Goal: Task Accomplishment & Management: Manage account settings

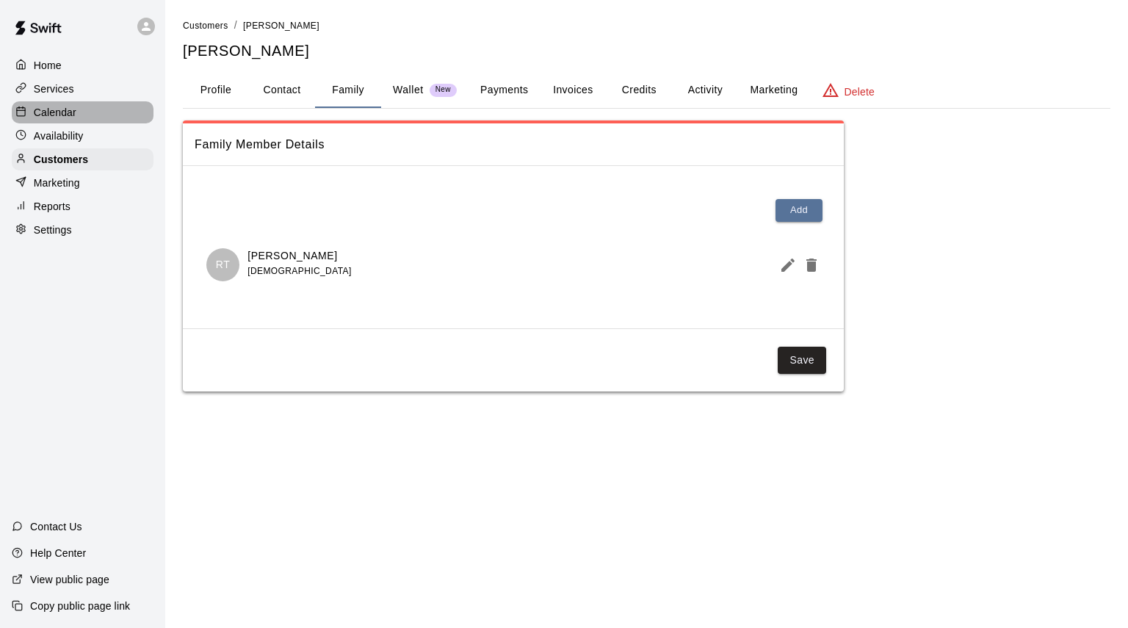
click at [68, 118] on p "Calendar" at bounding box center [55, 112] width 43 height 15
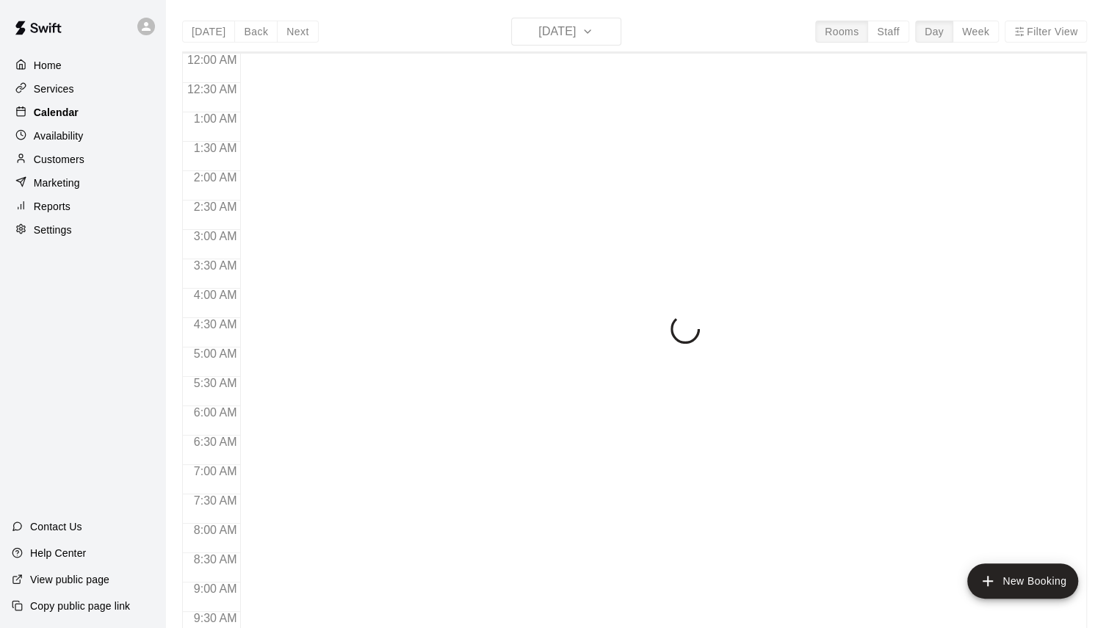
scroll to position [818, 0]
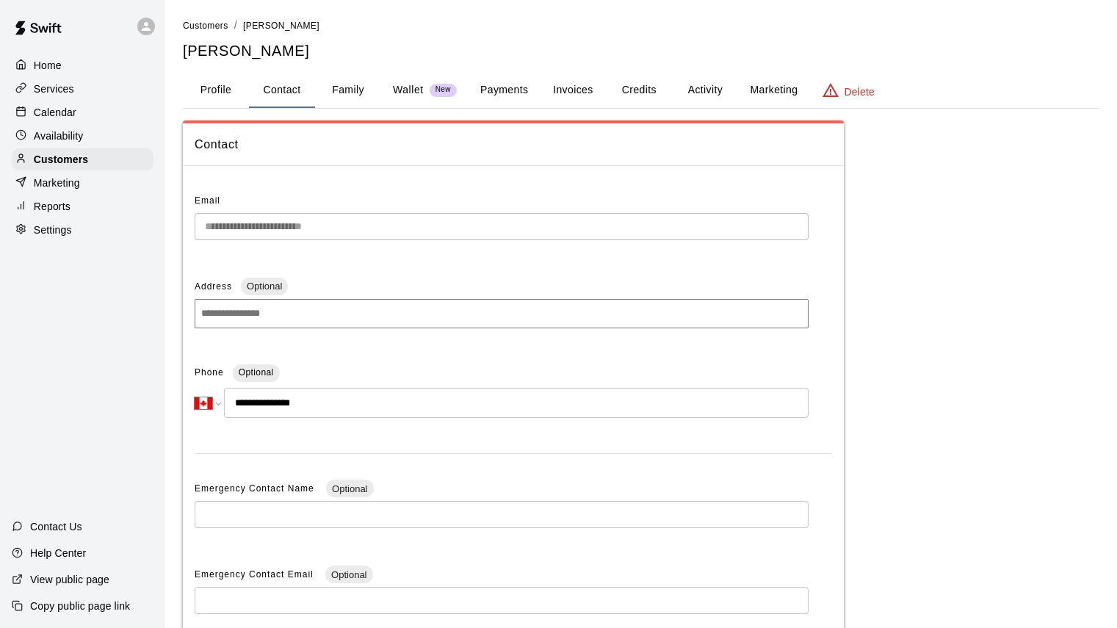
select select "**"
click at [57, 118] on p "Calendar" at bounding box center [55, 112] width 43 height 15
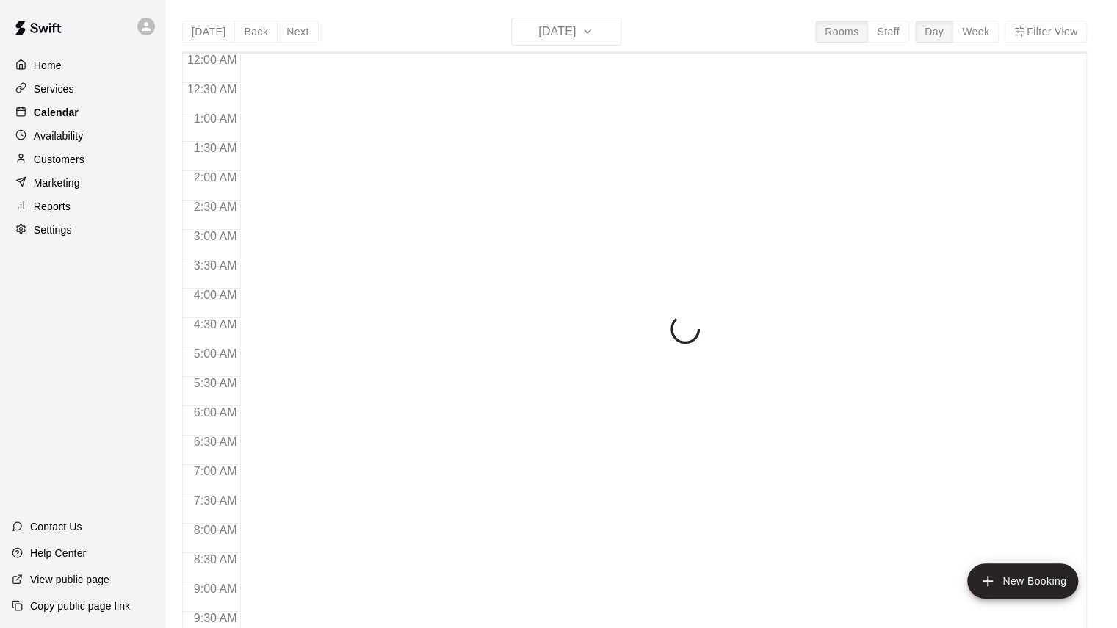
scroll to position [818, 0]
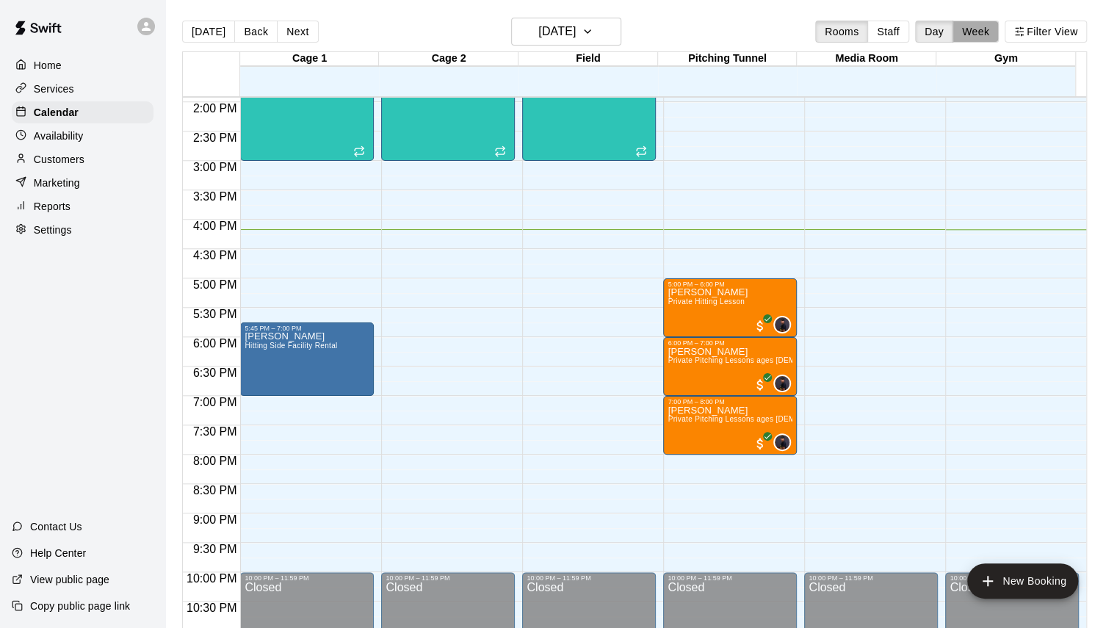
click at [985, 40] on button "Week" at bounding box center [976, 32] width 46 height 22
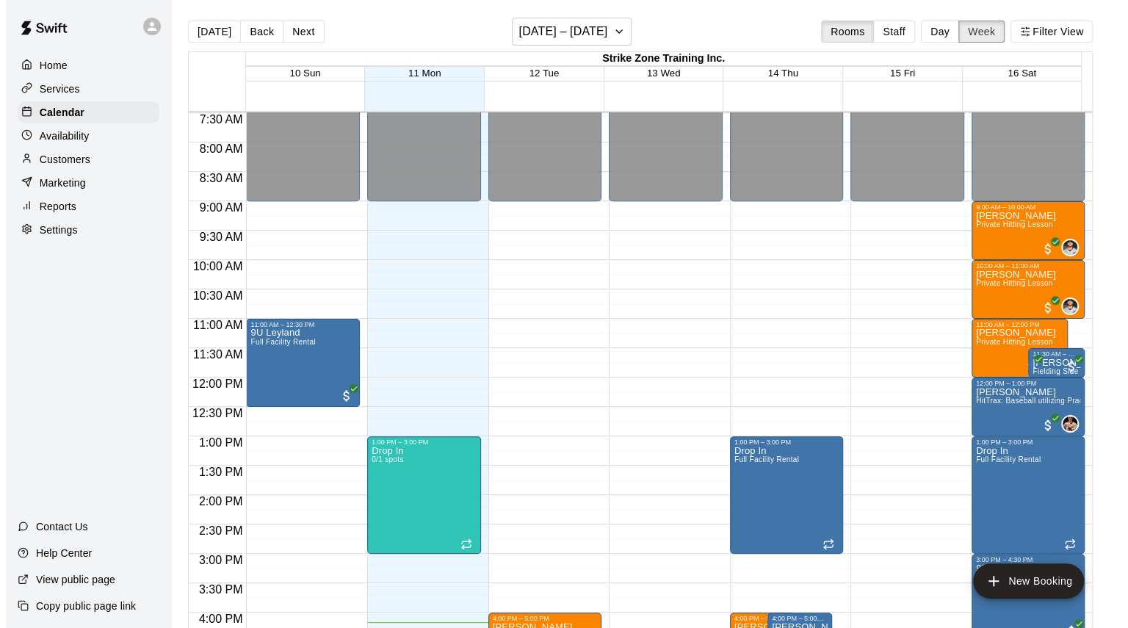
scroll to position [877, 0]
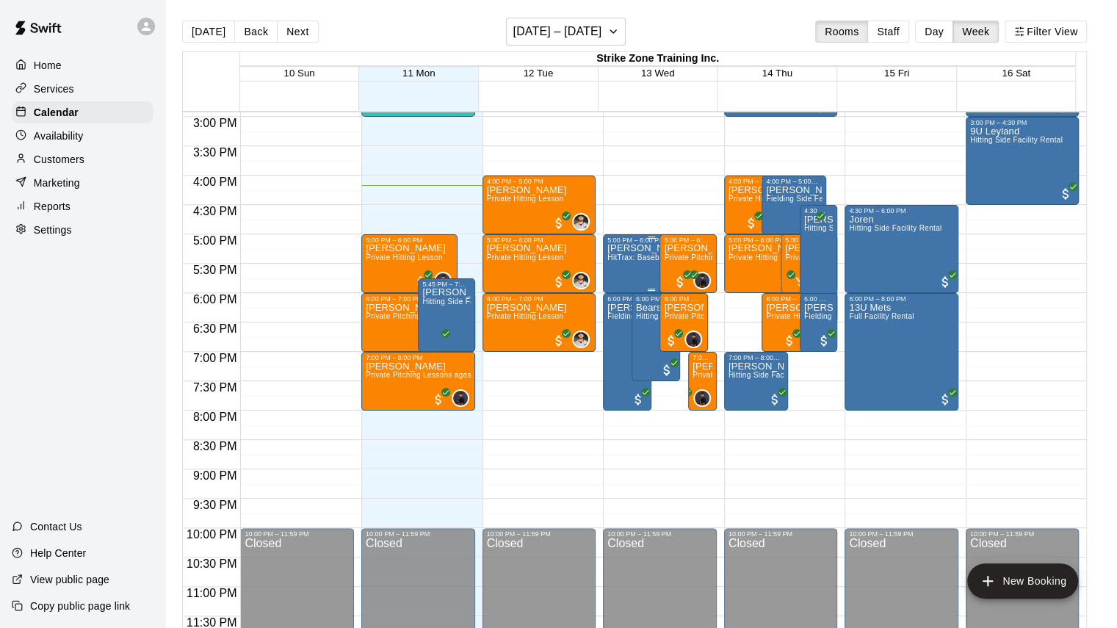
click at [621, 266] on div "Nathan Szucs HitTrax: Baseball utilizing Practice mode" at bounding box center [650, 558] width 87 height 628
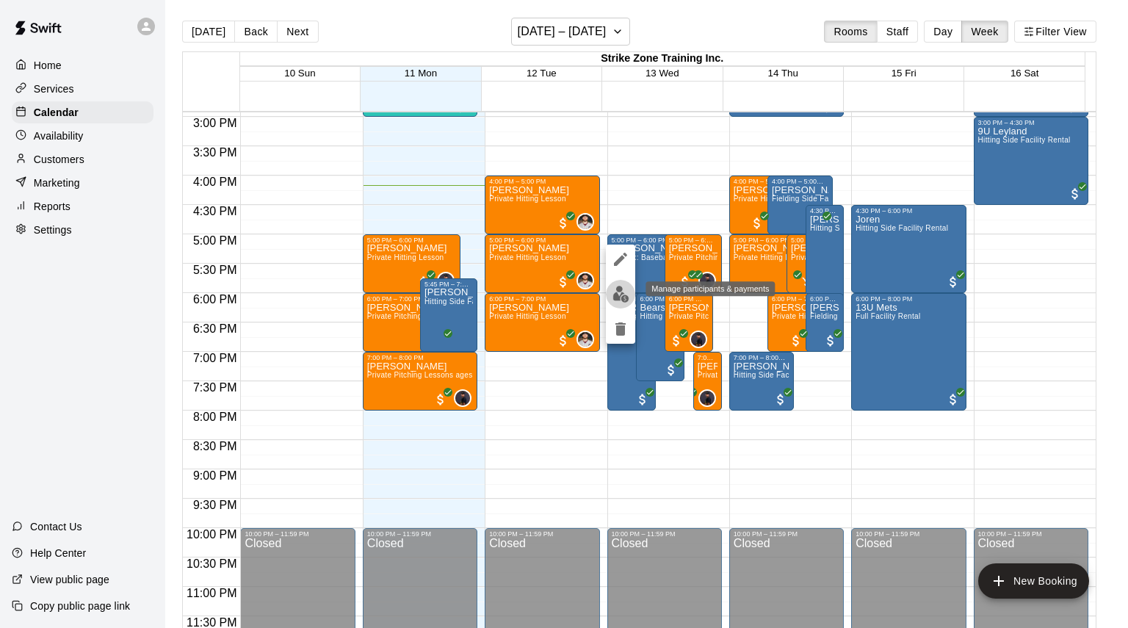
click at [620, 293] on img "edit" at bounding box center [621, 294] width 17 height 17
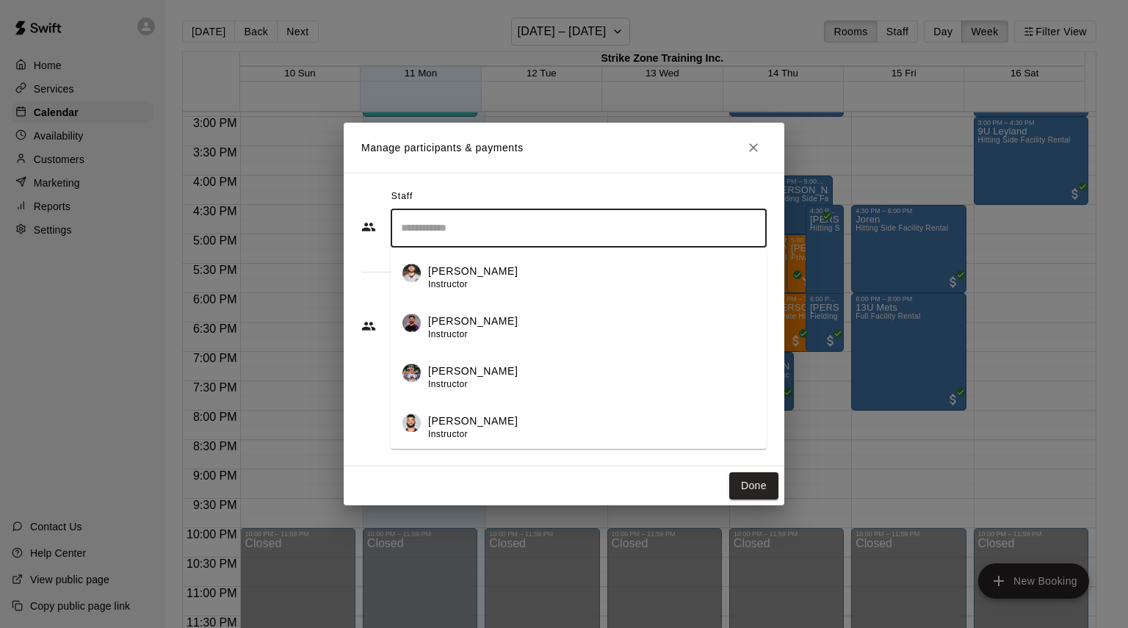
click at [458, 233] on input "Search staff" at bounding box center [578, 228] width 363 height 26
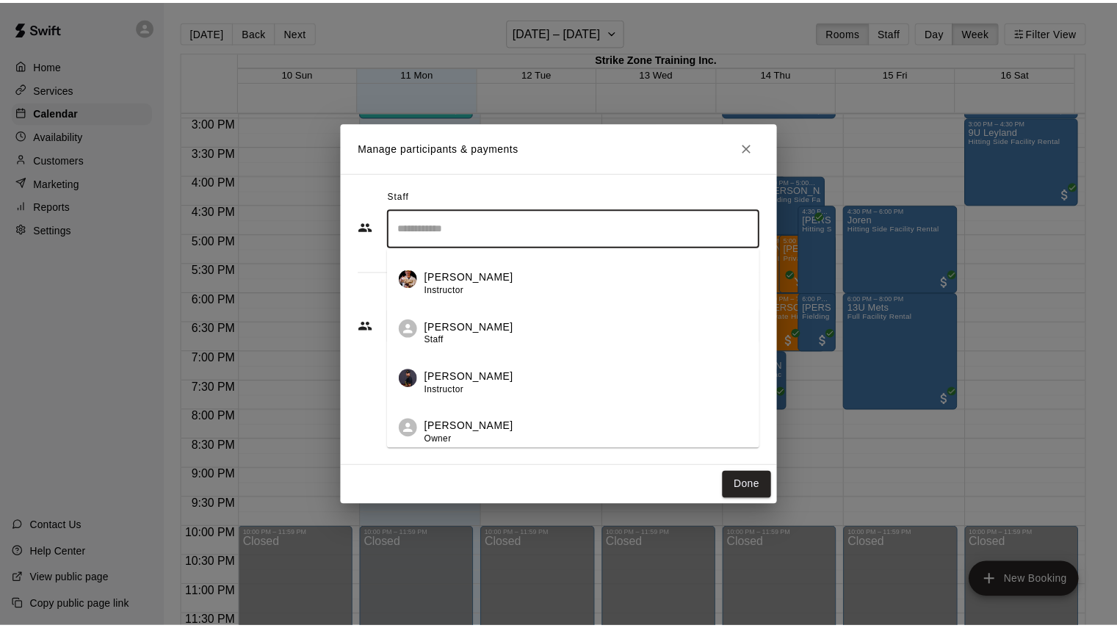
scroll to position [245, 0]
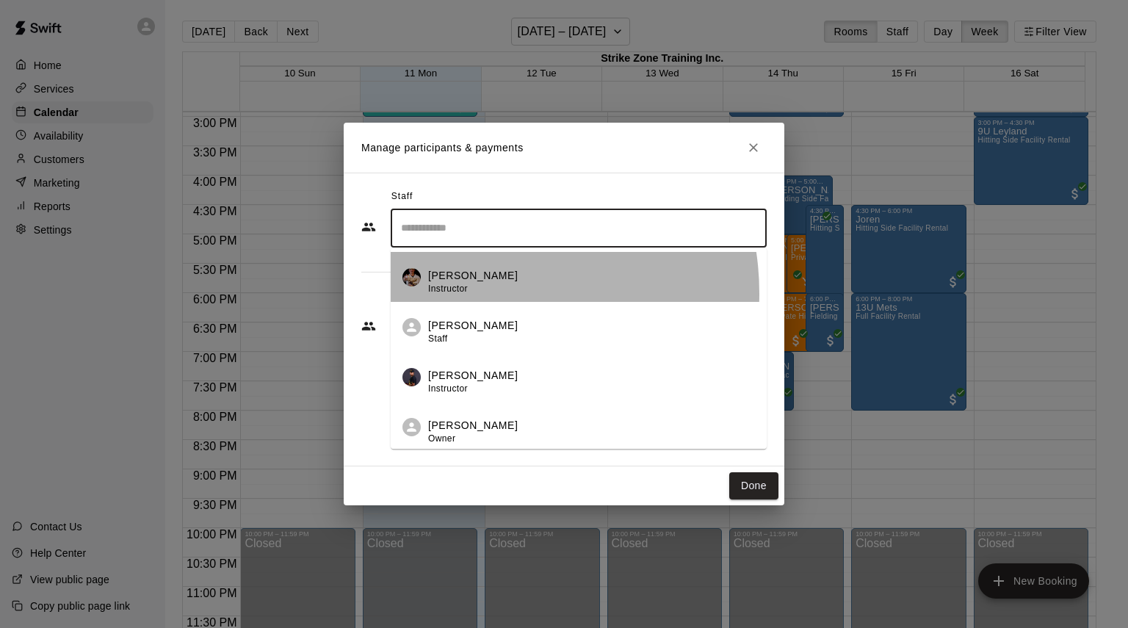
click at [481, 293] on div "Garrett Takamatsu Instructor" at bounding box center [473, 282] width 90 height 29
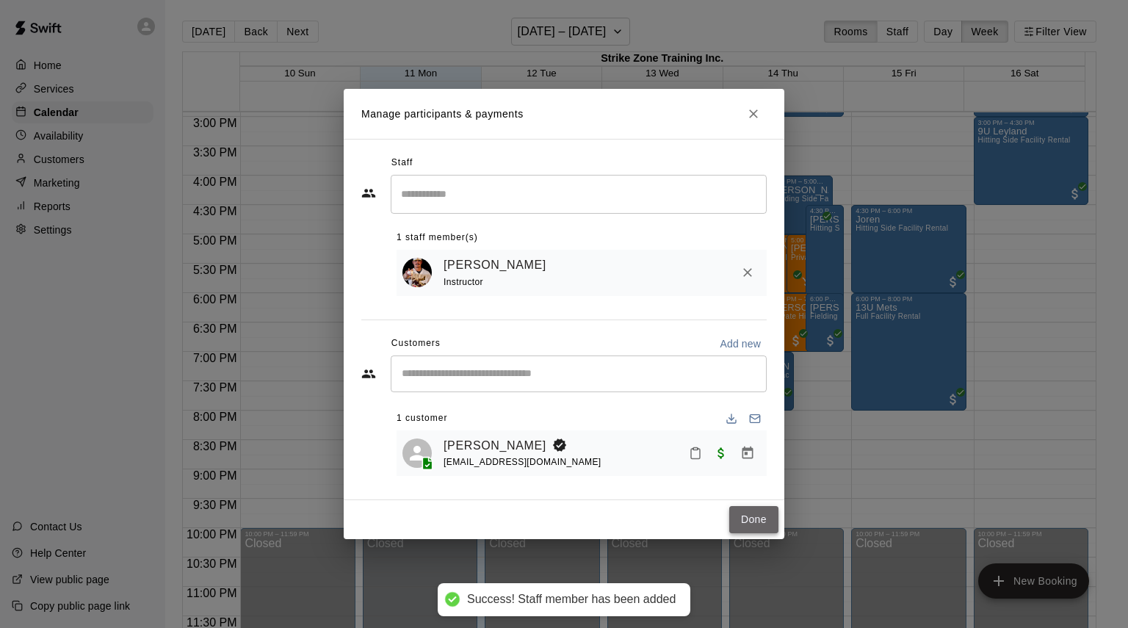
click at [746, 527] on button "Done" at bounding box center [753, 519] width 49 height 27
